Goal: Information Seeking & Learning: Learn about a topic

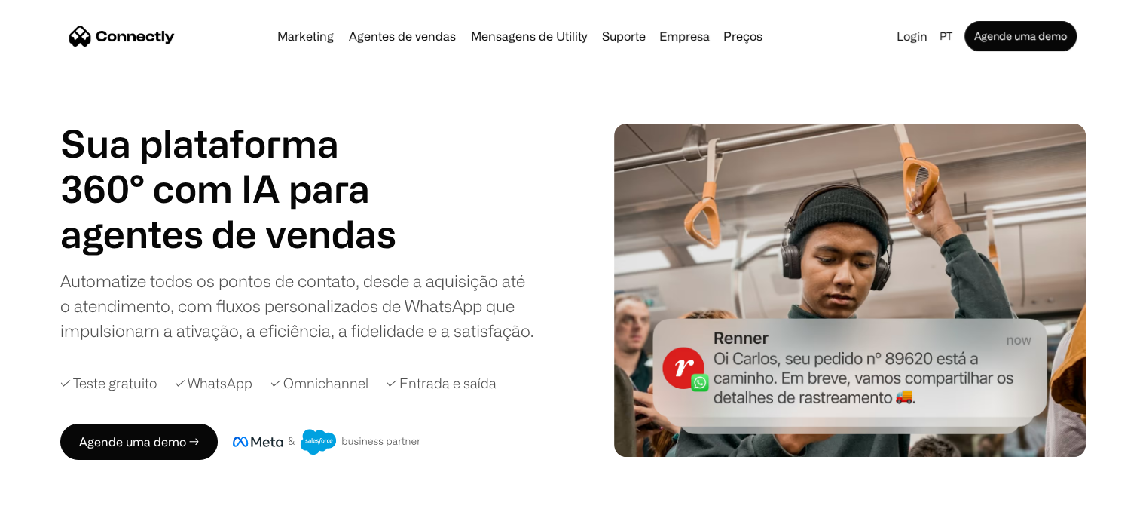
click at [1145, 40] on html "Marketing Agentes de vendas Mensagens de Utility Suporte Empresa Sobre nós Carr…" at bounding box center [573, 265] width 1146 height 530
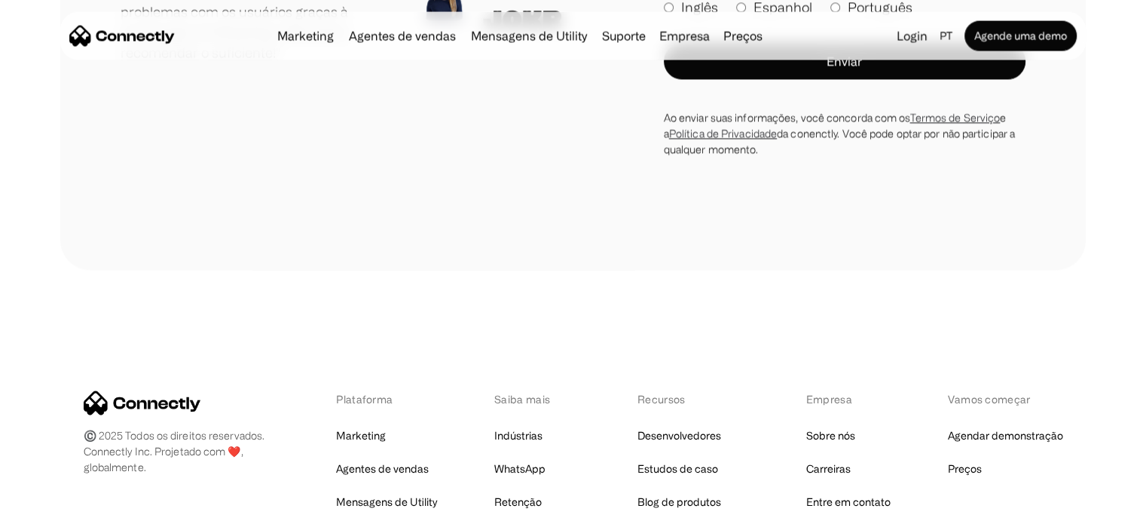
scroll to position [8746, 0]
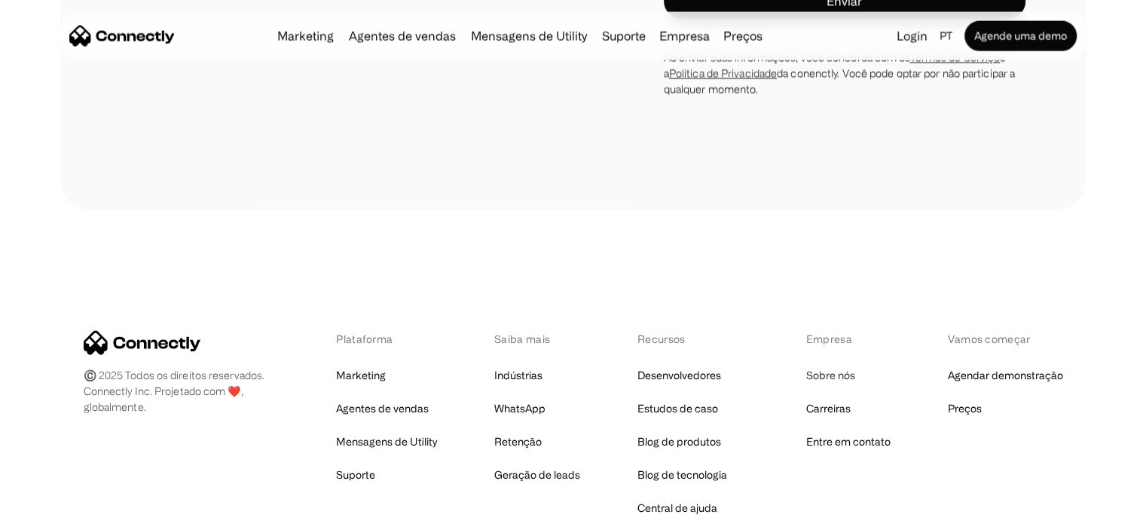
click at [835, 365] on link "Sobre nós" at bounding box center [830, 375] width 49 height 21
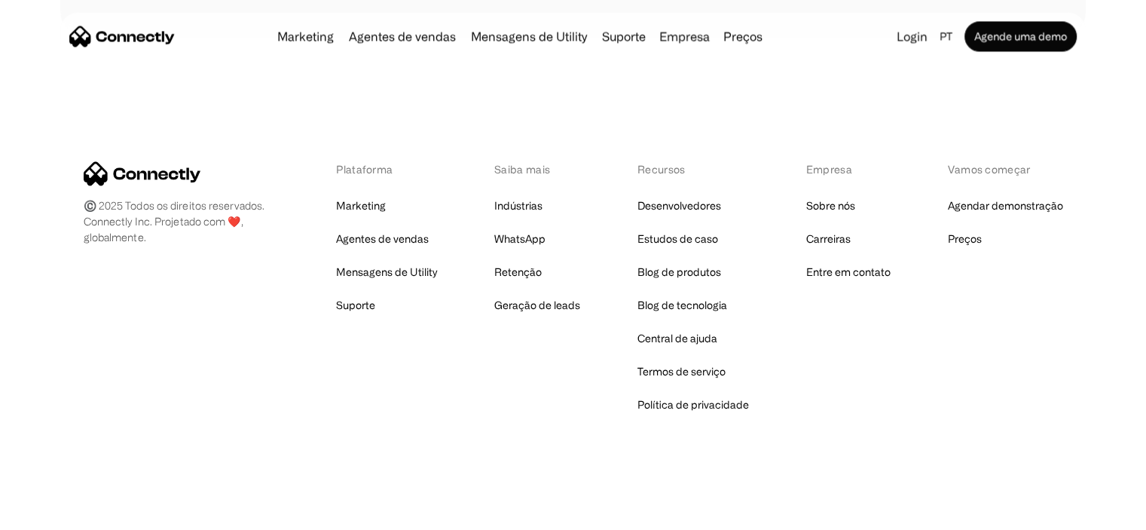
scroll to position [2422, 0]
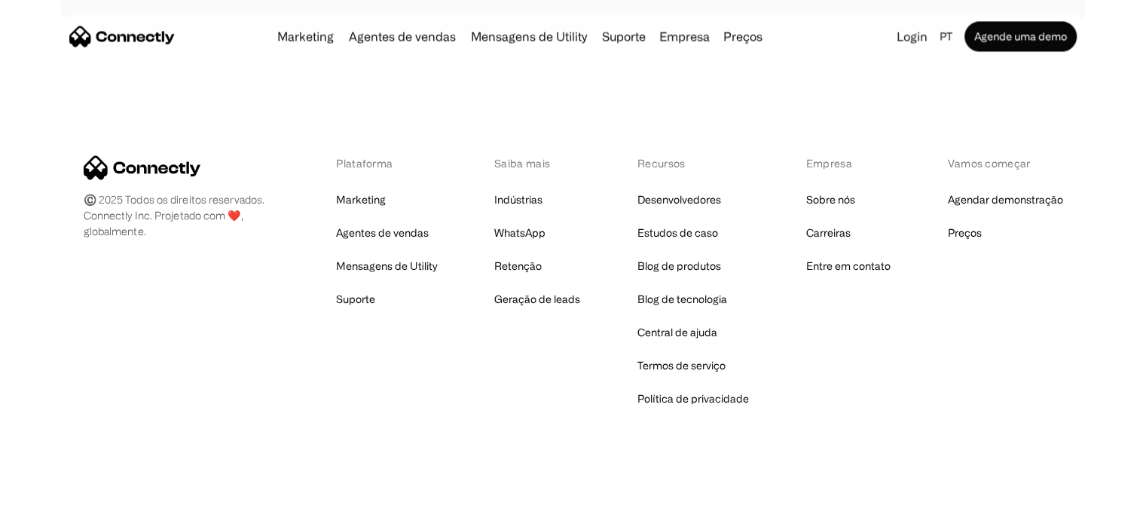
drag, startPoint x: 1156, startPoint y: 84, endPoint x: 1153, endPoint y: 531, distance: 446.8
